Goal: Book appointment/travel/reservation

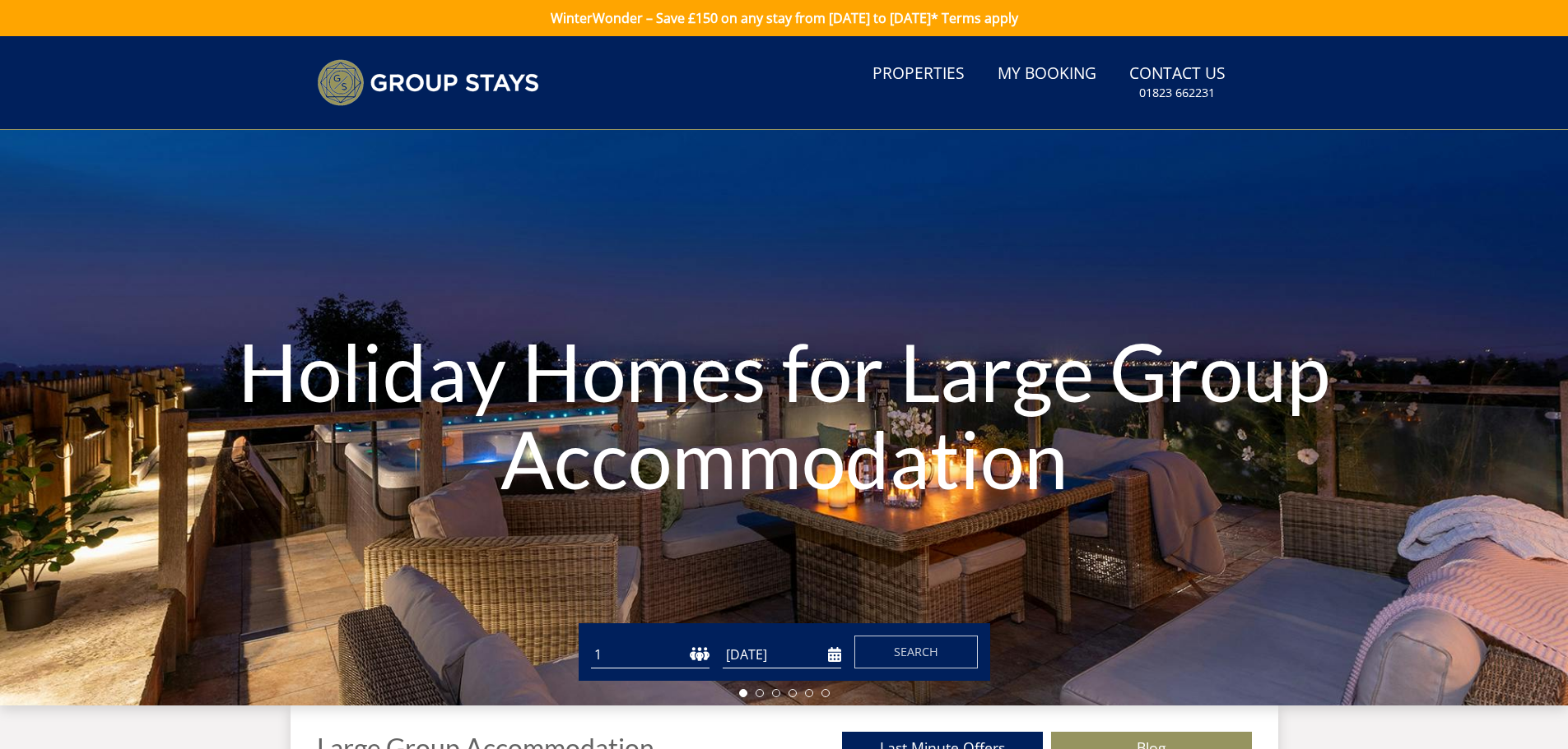
click at [667, 659] on select "1 2 3 4 5 6 7 8 9 10 11 12 13 14 15 16 17 18 19 20 21 22 23 24 25 26 27 28 29 3…" at bounding box center [650, 655] width 118 height 27
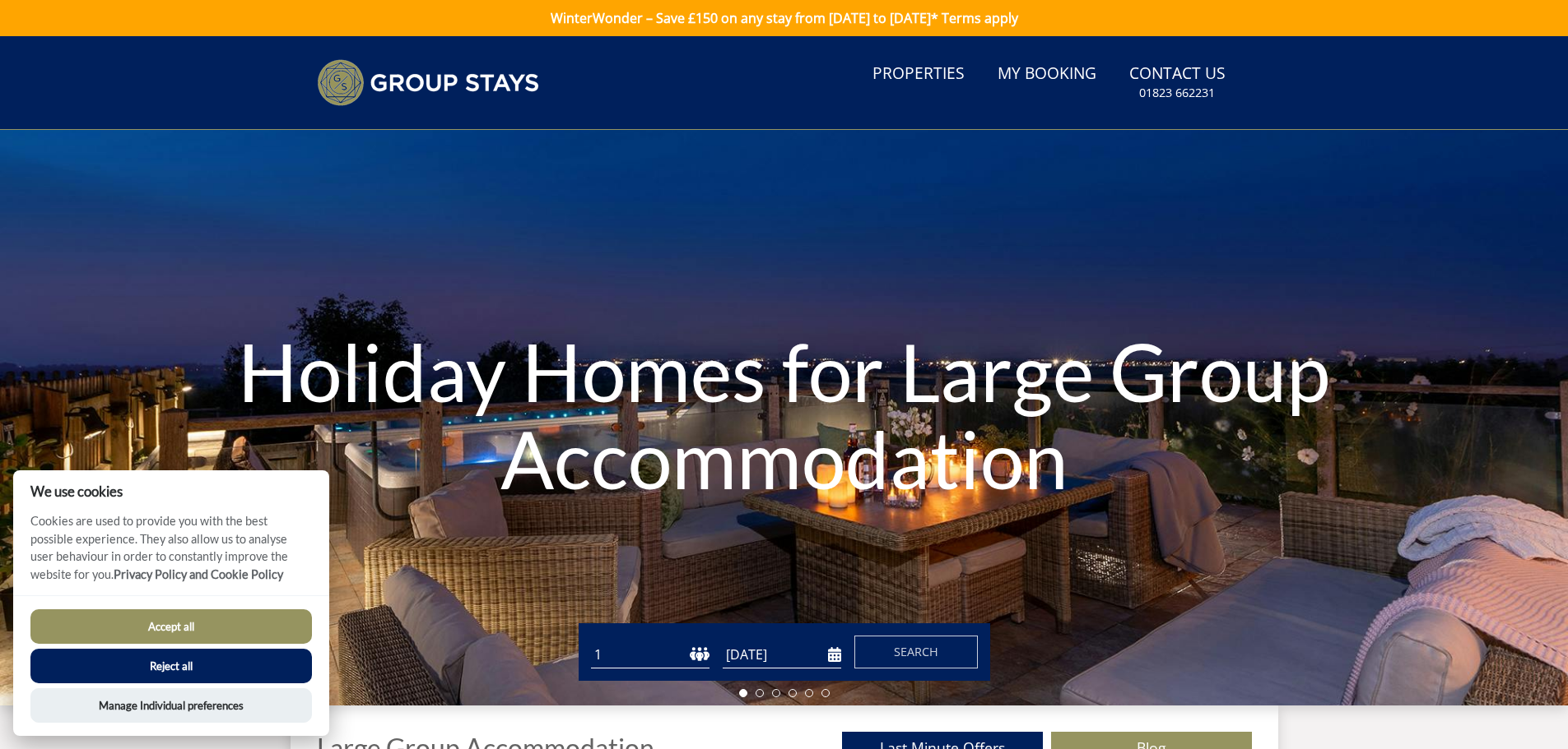
click at [658, 672] on div "Guests 1 2 3 4 5 6 7 8 9 10 11 12 13 14 15 16 17 18 19 20 21 22 23 24 25 26 27 …" at bounding box center [784, 652] width 412 height 57
click at [658, 661] on select "1 2 3 4 5 6 7 8 9 10 11 12 13 14 15 16 17 18 19 20 21 22 23 24 25 26 27 28 29 3…" at bounding box center [650, 655] width 118 height 27
select select "14"
click at [591, 642] on select "1 2 3 4 5 6 7 8 9 10 11 12 13 14 15 16 17 18 19 20 21 22 23 24 25 26 27 28 29 3…" at bounding box center [650, 655] width 118 height 27
click at [775, 659] on input "[DATE]" at bounding box center [782, 655] width 118 height 27
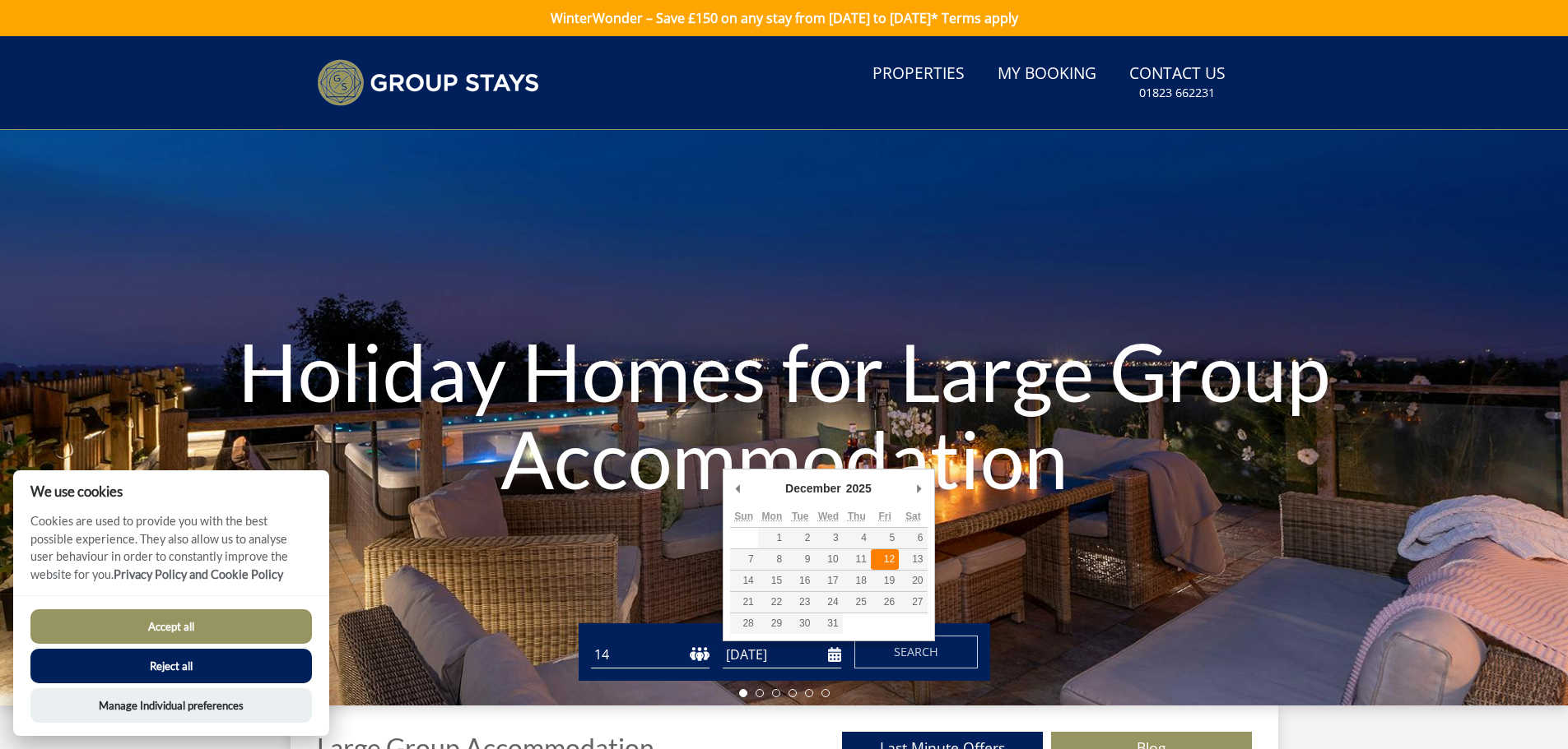
type input "[DATE]"
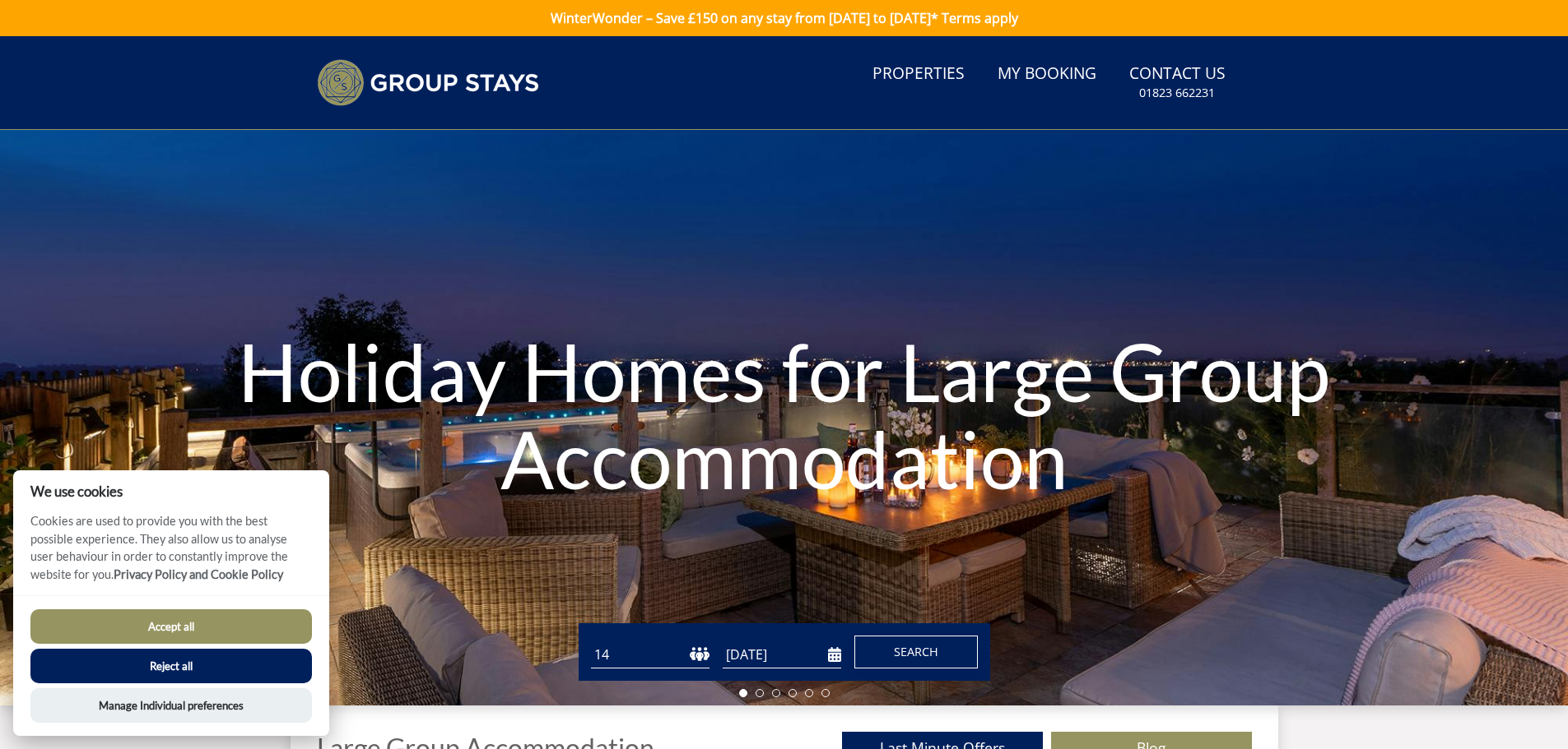
click at [919, 648] on span "Search" at bounding box center [916, 651] width 44 height 16
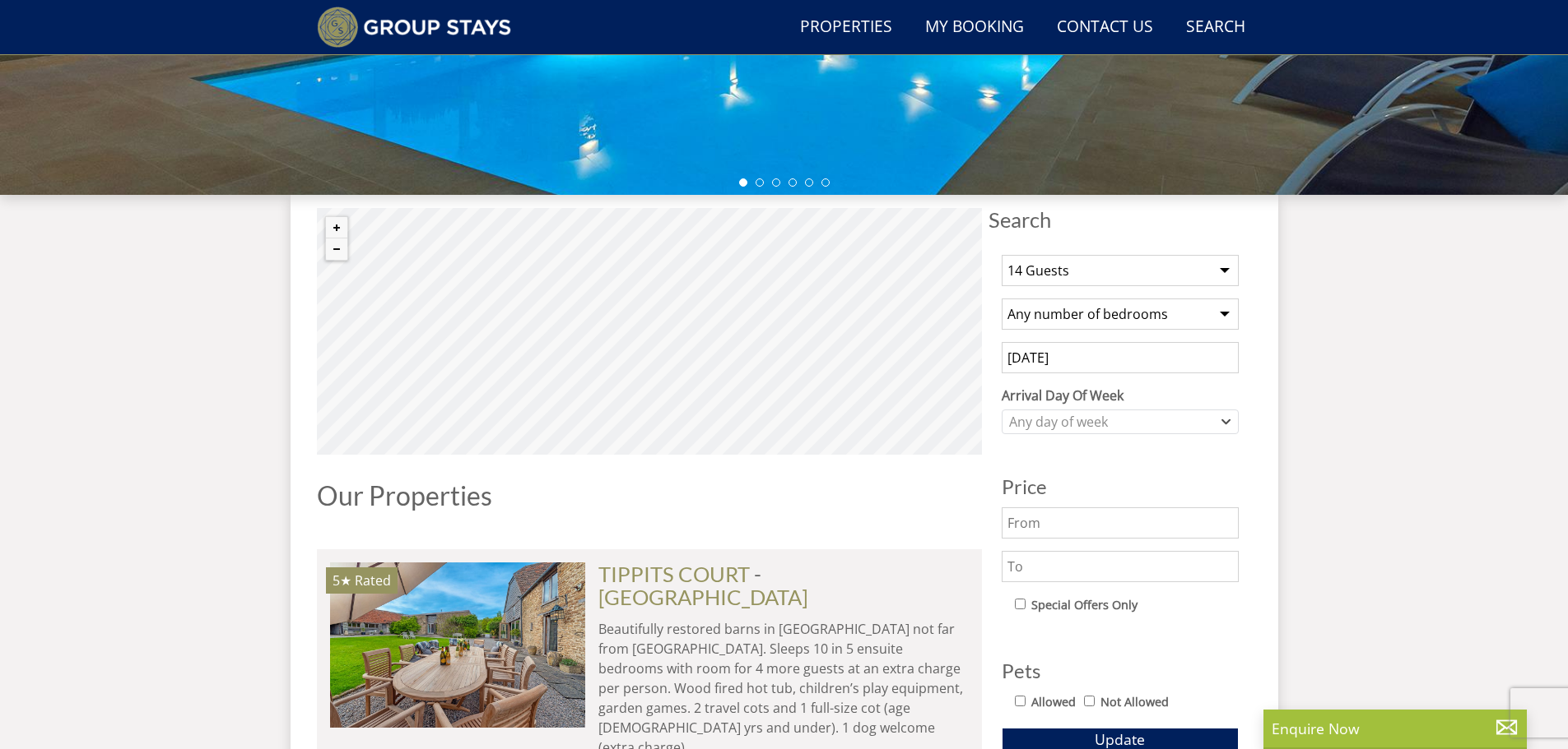
scroll to position [643, 0]
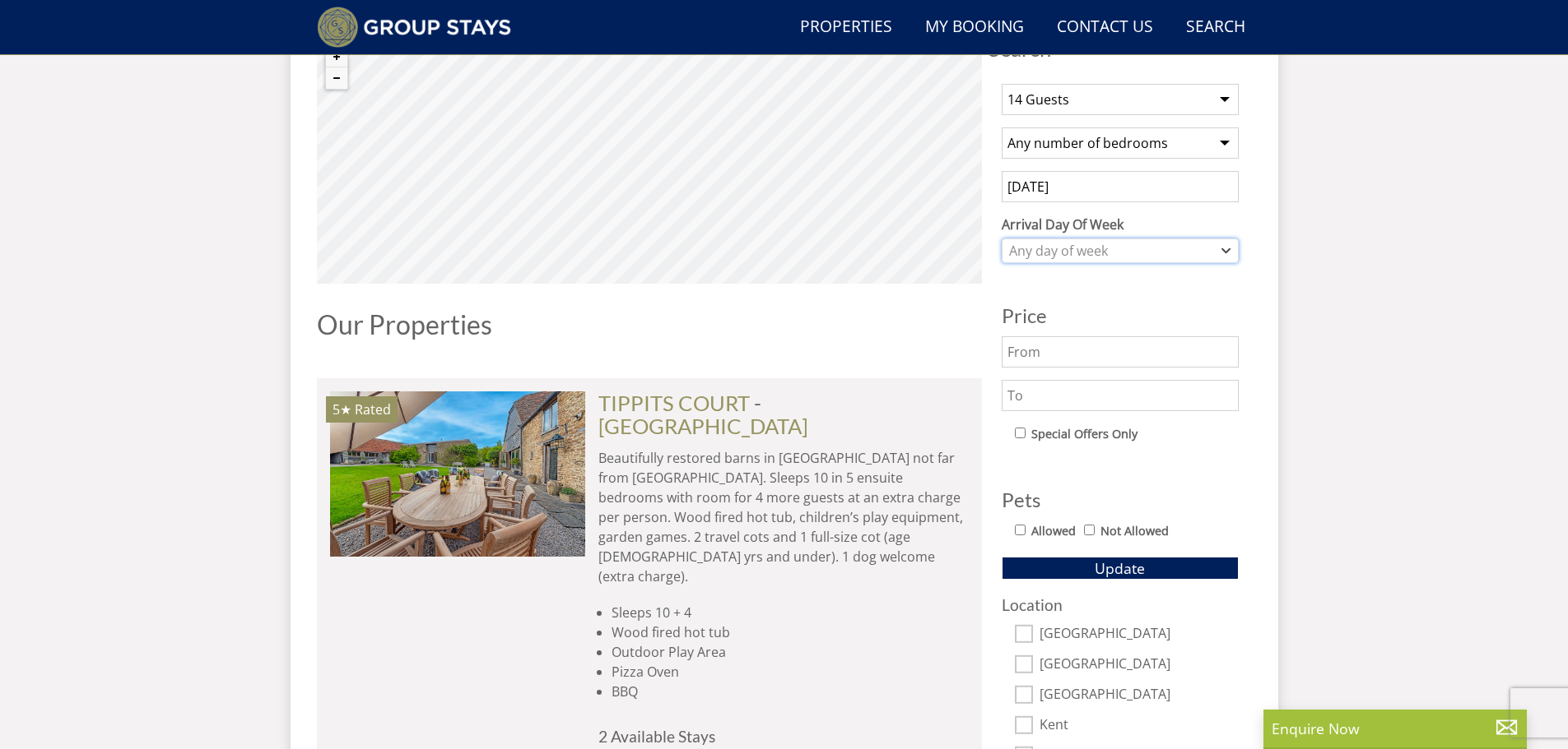
click at [1105, 244] on div "Any day of week" at bounding box center [1111, 251] width 213 height 18
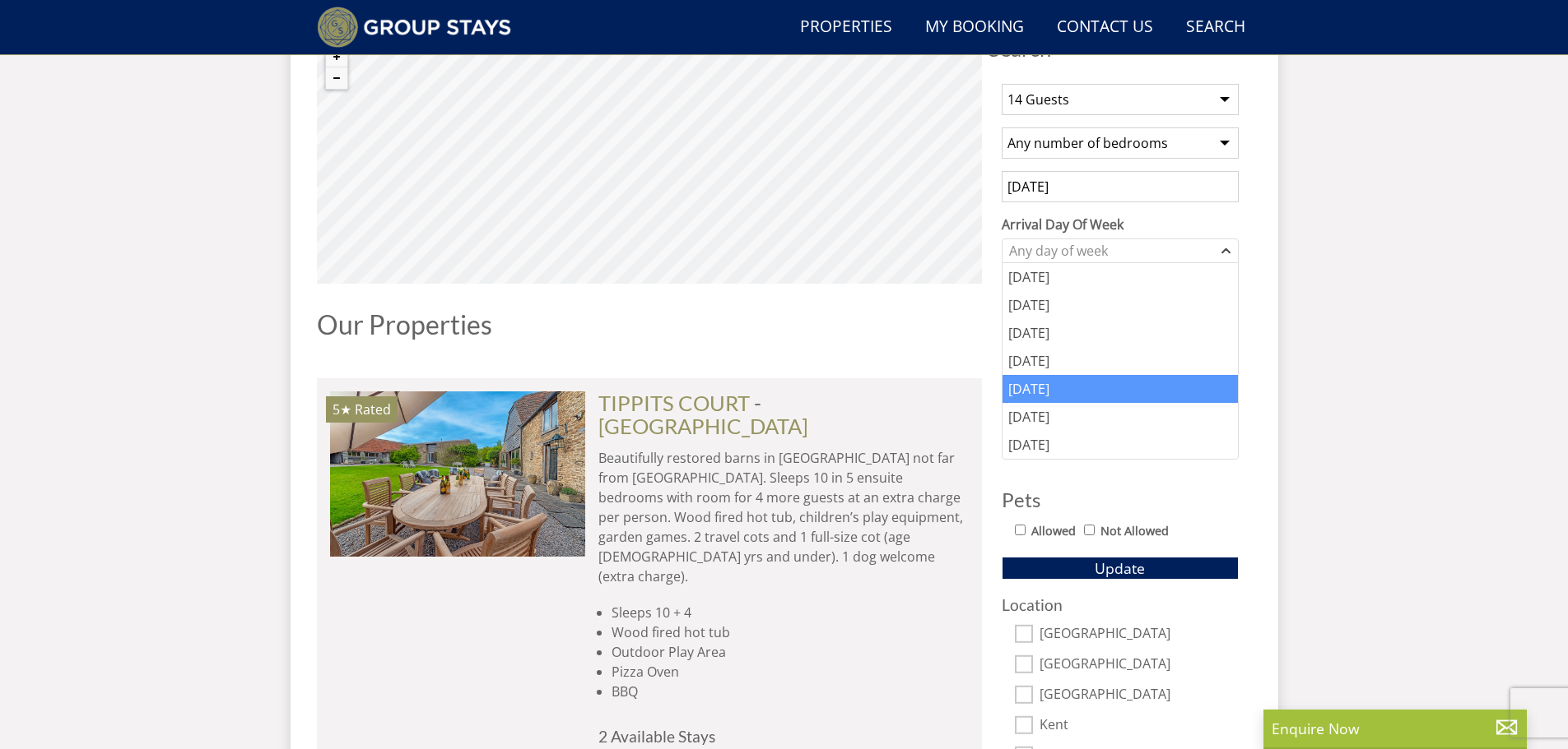
click at [1031, 390] on div "[DATE]" at bounding box center [1119, 389] width 235 height 28
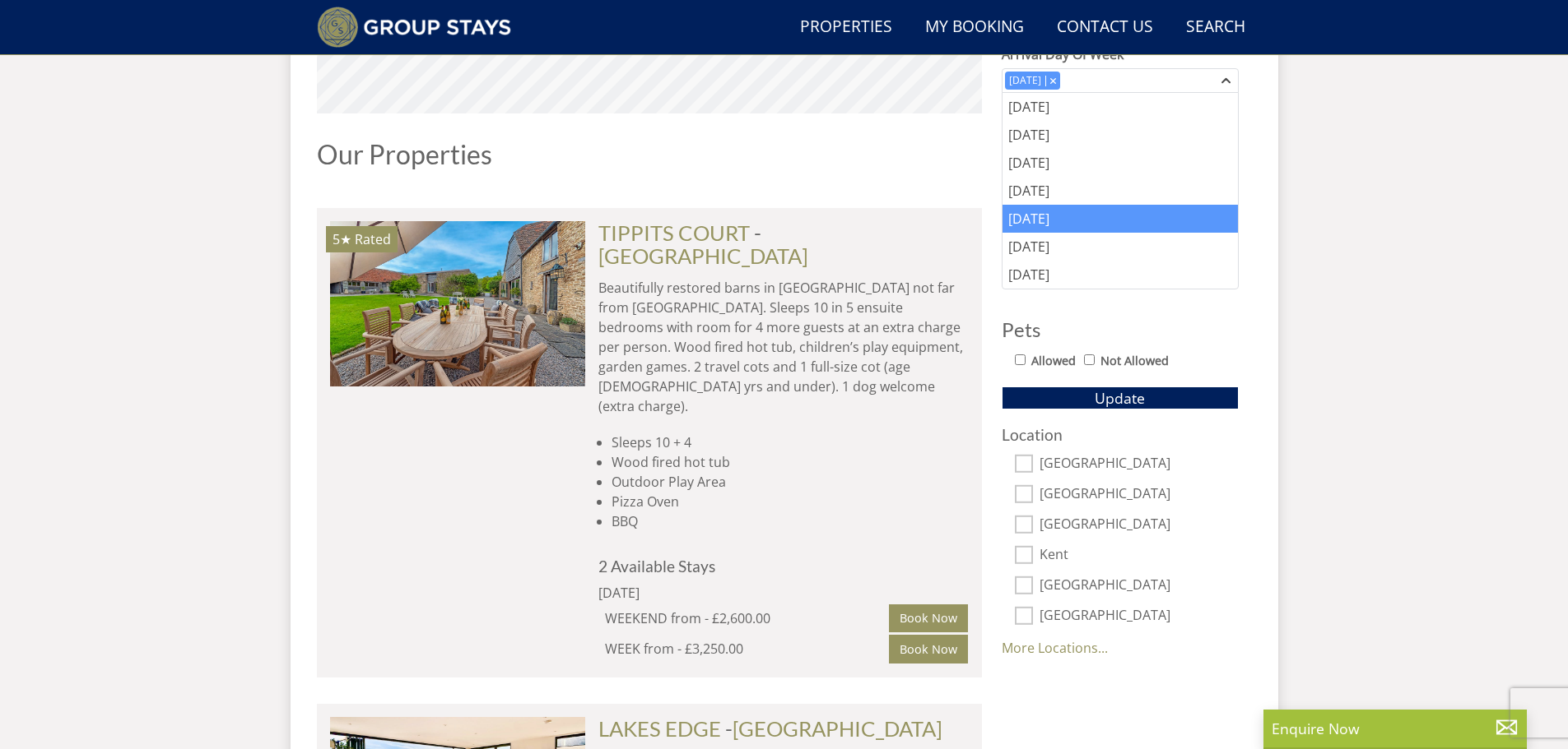
scroll to position [1054, 0]
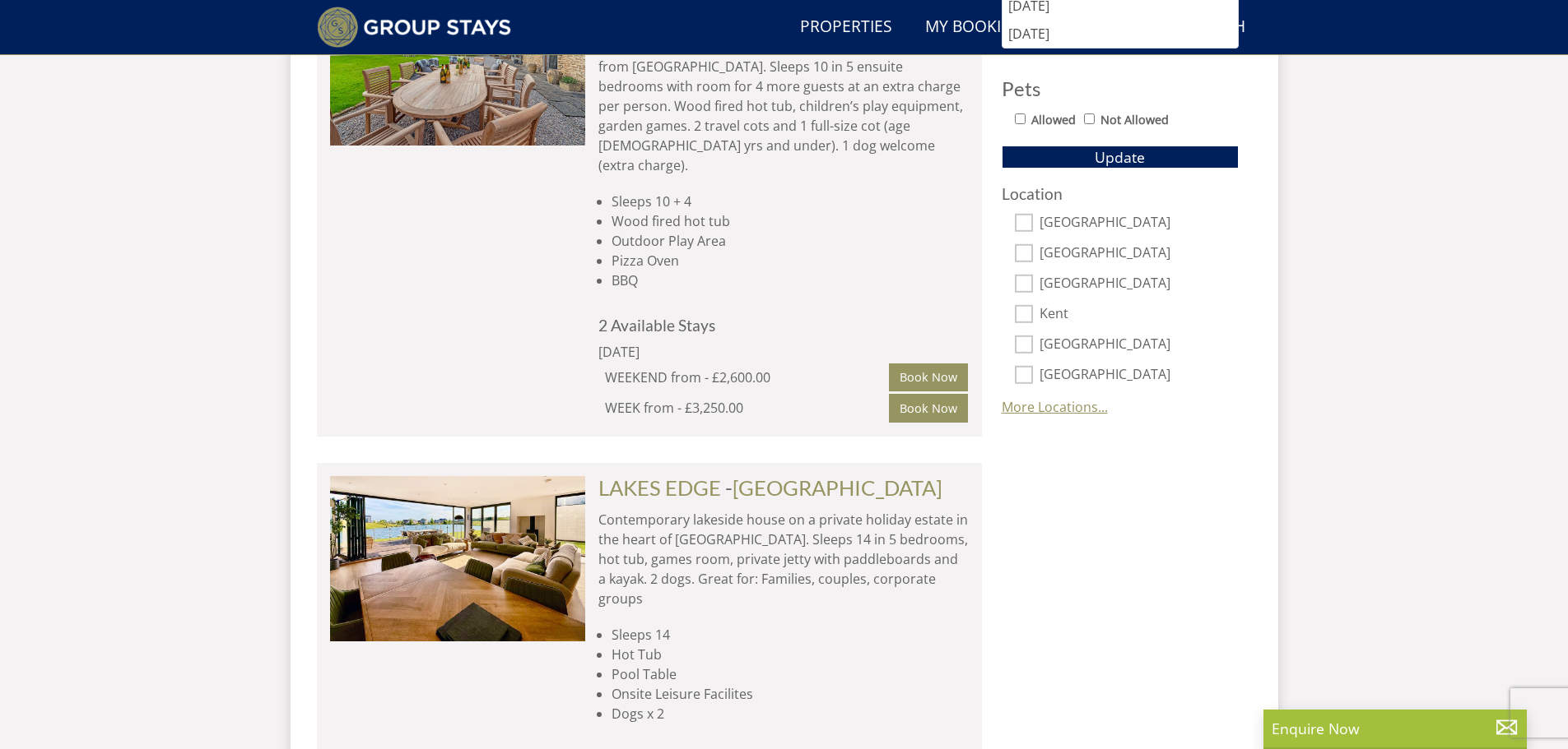
click at [1016, 411] on link "More Locations..." at bounding box center [1054, 408] width 106 height 18
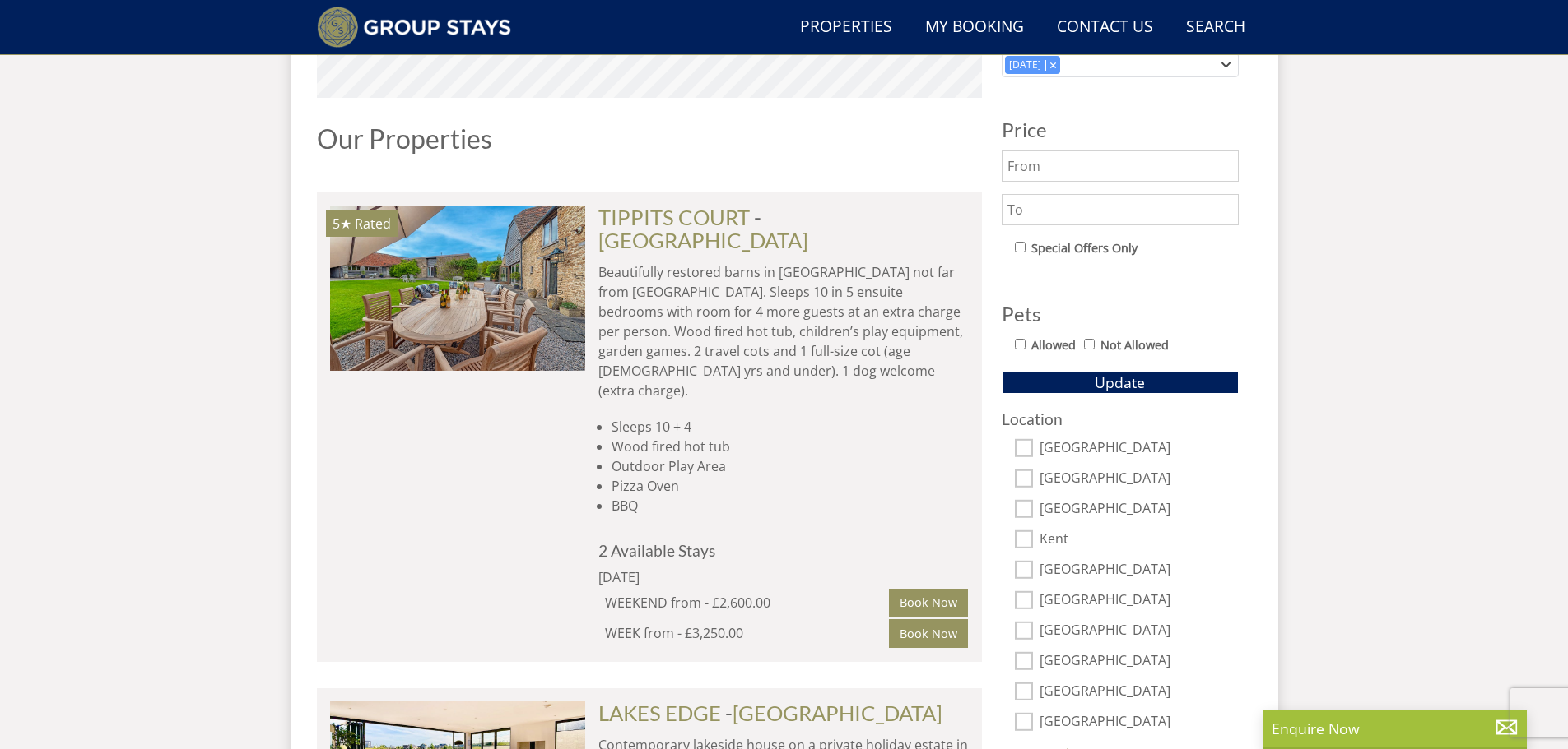
scroll to position [397, 0]
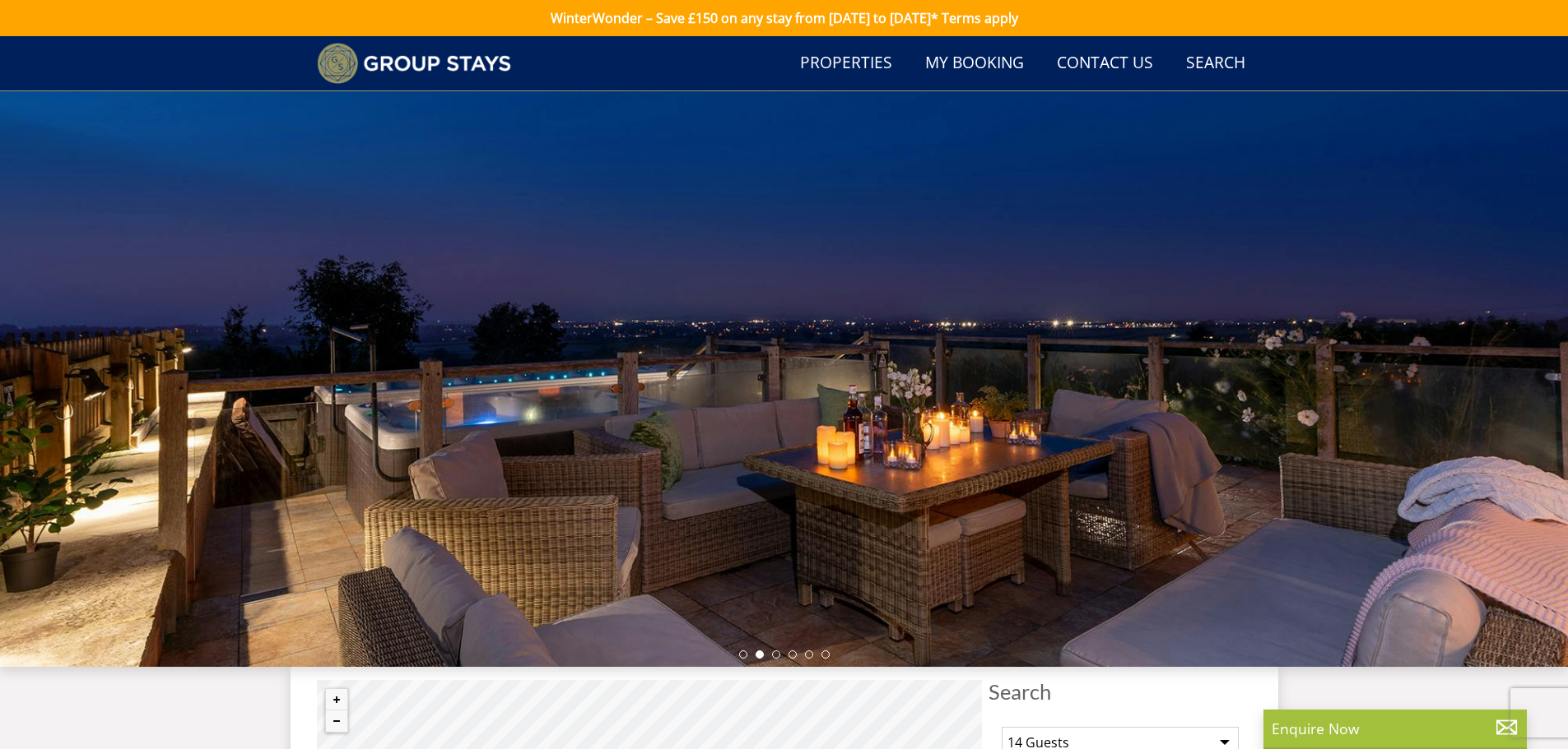
select select "14"
